Goal: Task Accomplishment & Management: Use online tool/utility

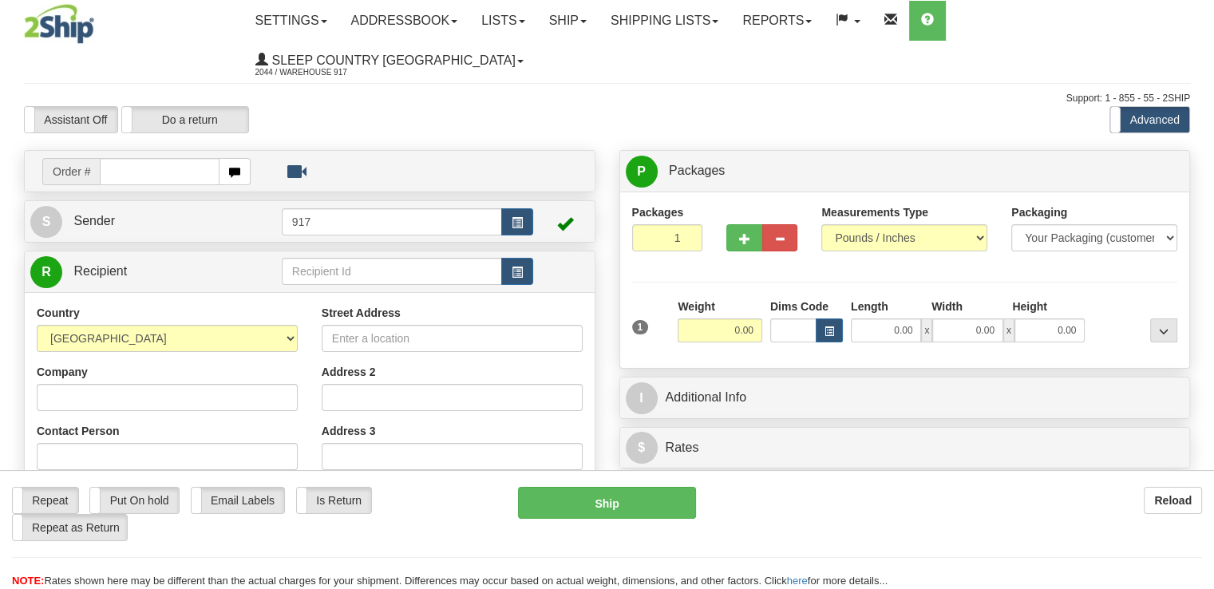
click at [150, 158] on input "text" at bounding box center [160, 171] width 120 height 27
type input "9000I060736"
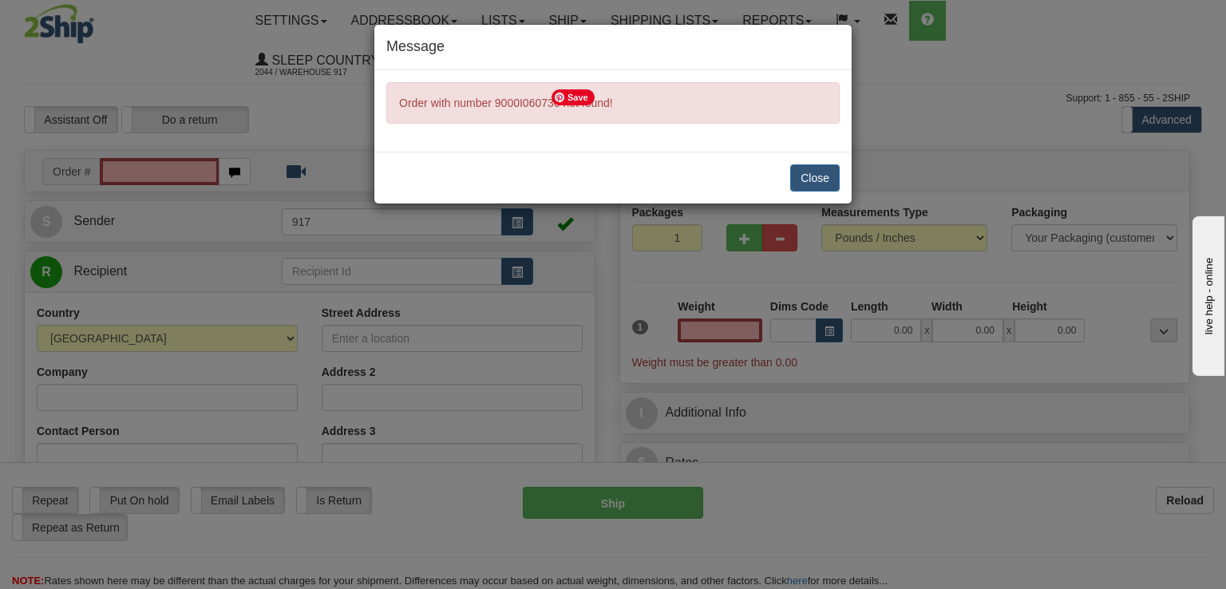
type input "0.00"
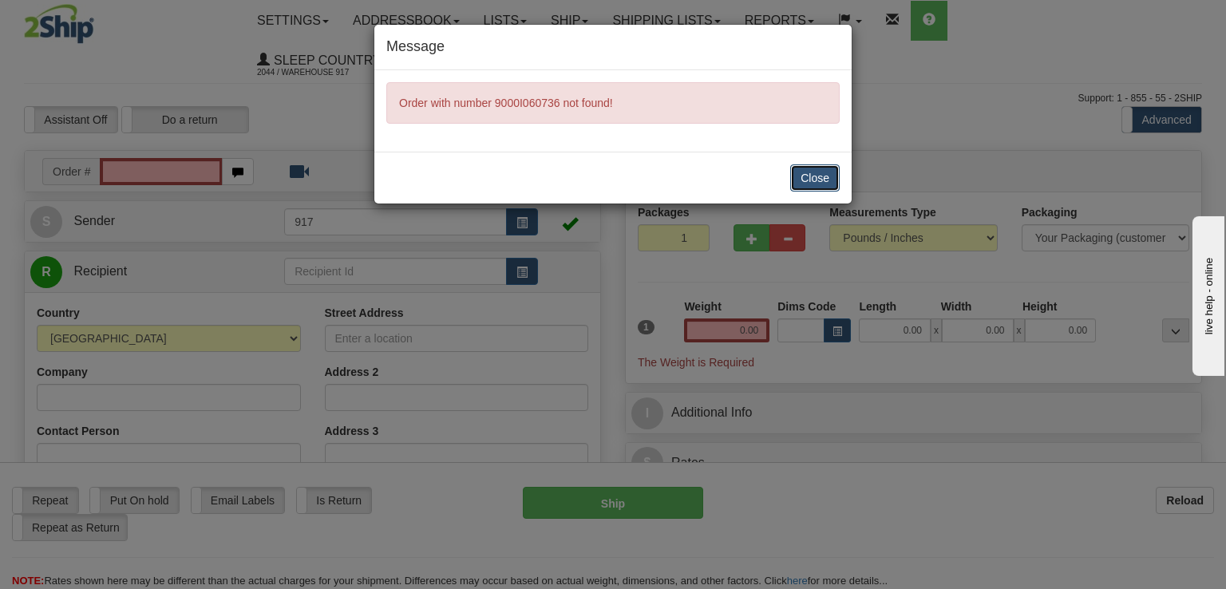
click at [817, 176] on button "Close" at bounding box center [814, 177] width 49 height 27
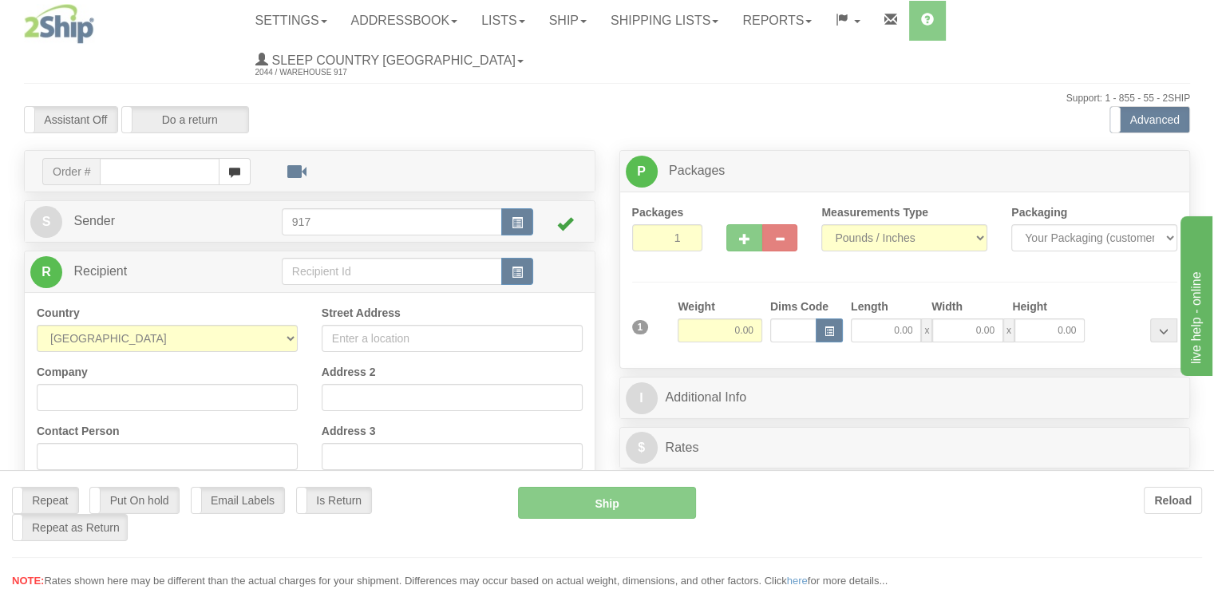
click at [163, 133] on div at bounding box center [607, 294] width 1214 height 589
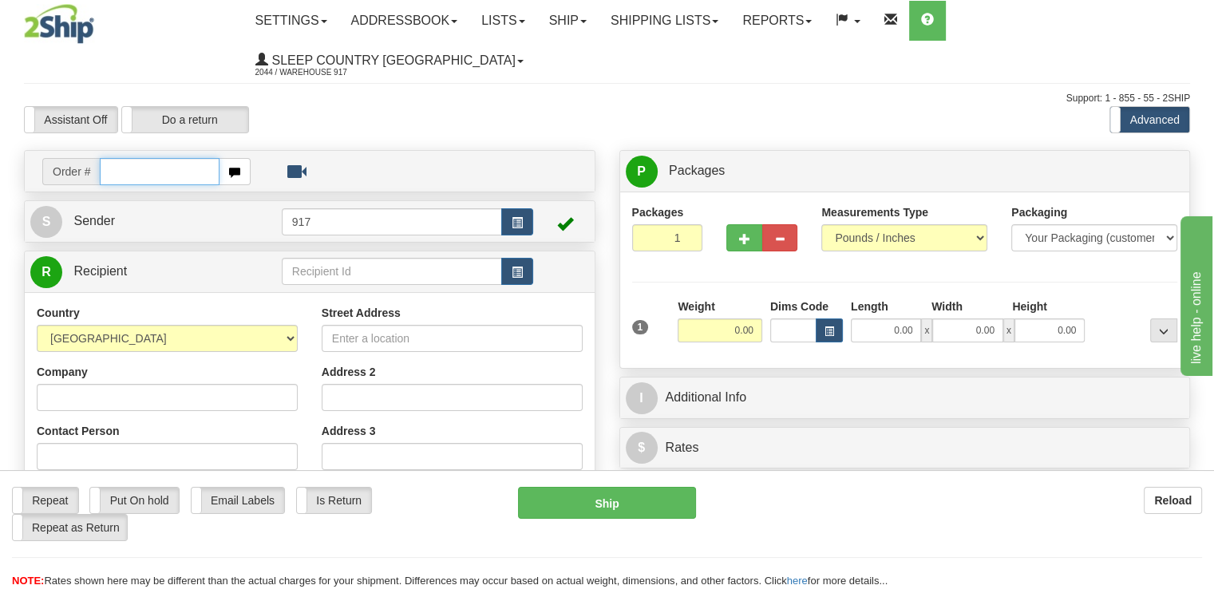
click at [179, 158] on input "text" at bounding box center [160, 171] width 120 height 27
paste input "9000I060736"
type input "9000I060736-HUB"
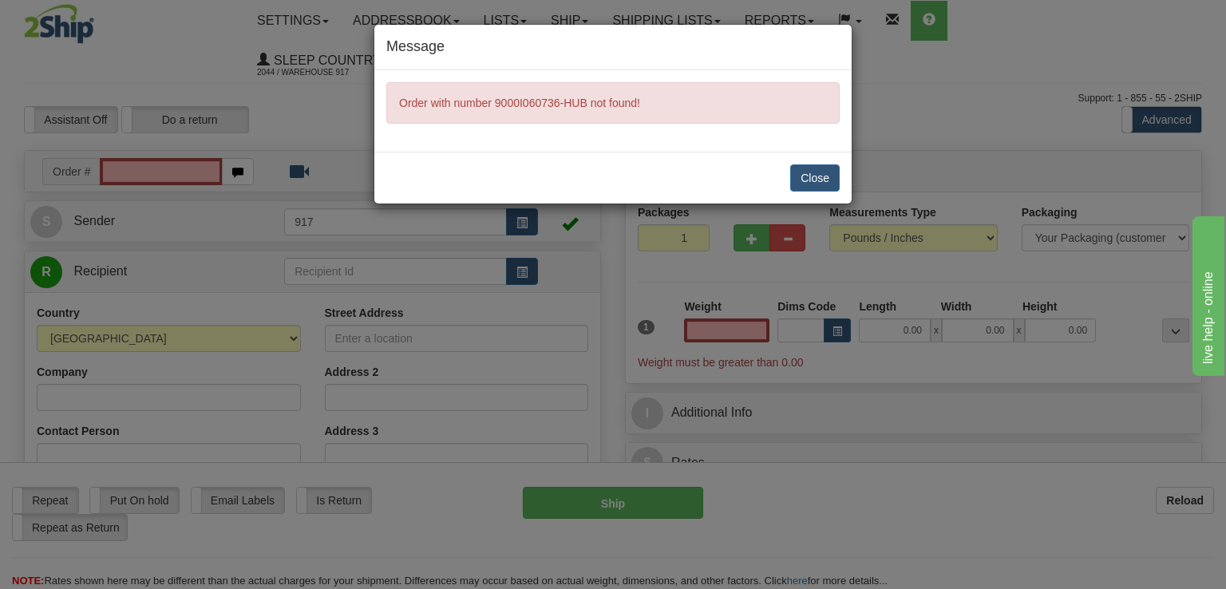
type input "0.00"
click at [817, 168] on button "Close" at bounding box center [814, 177] width 49 height 27
